Goal: Navigation & Orientation: Find specific page/section

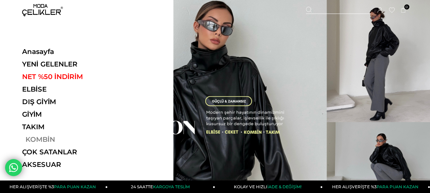
click at [35, 140] on link "KOMBİN" at bounding box center [68, 140] width 93 height 8
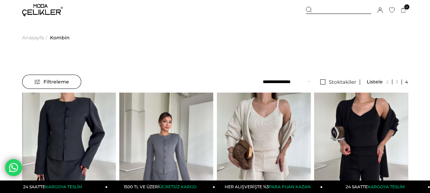
click at [42, 11] on img at bounding box center [42, 10] width 41 height 12
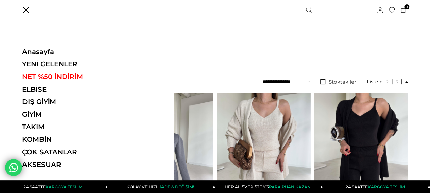
scroll to position [102, 0]
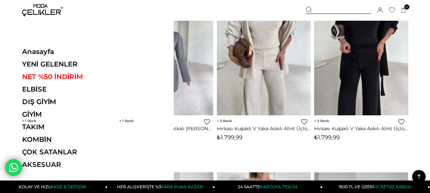
click at [47, 9] on img at bounding box center [42, 10] width 41 height 12
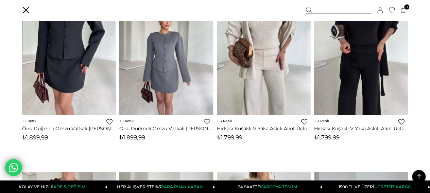
click at [26, 12] on div "Üye Girişi Üye Ol Hesabım Çıkış Yap Sepetim Favorilerim Yardım" at bounding box center [42, 10] width 41 height 20
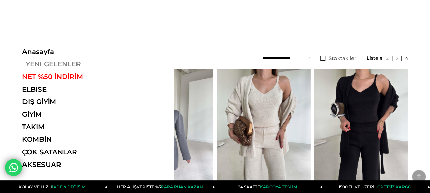
scroll to position [0, 0]
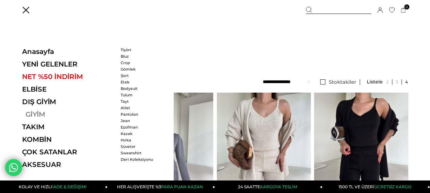
click at [39, 117] on link "GİYİM" at bounding box center [68, 114] width 93 height 8
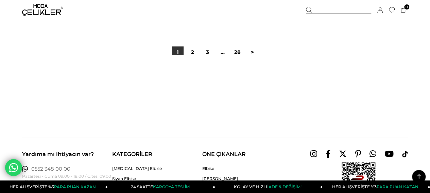
scroll to position [3706, 0]
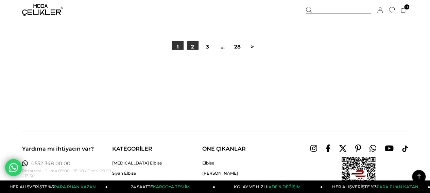
click at [193, 48] on link "2" at bounding box center [193, 47] width 12 height 12
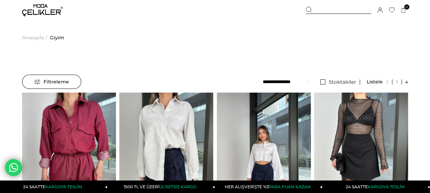
click at [42, 6] on img at bounding box center [42, 10] width 41 height 12
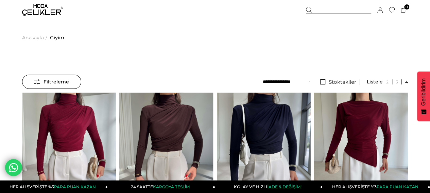
click at [32, 12] on img at bounding box center [42, 10] width 41 height 12
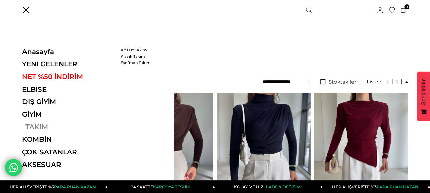
click at [33, 127] on link "TAKIM" at bounding box center [68, 127] width 93 height 8
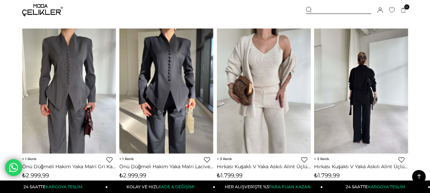
scroll to position [272, 0]
